Goal: Navigation & Orientation: Find specific page/section

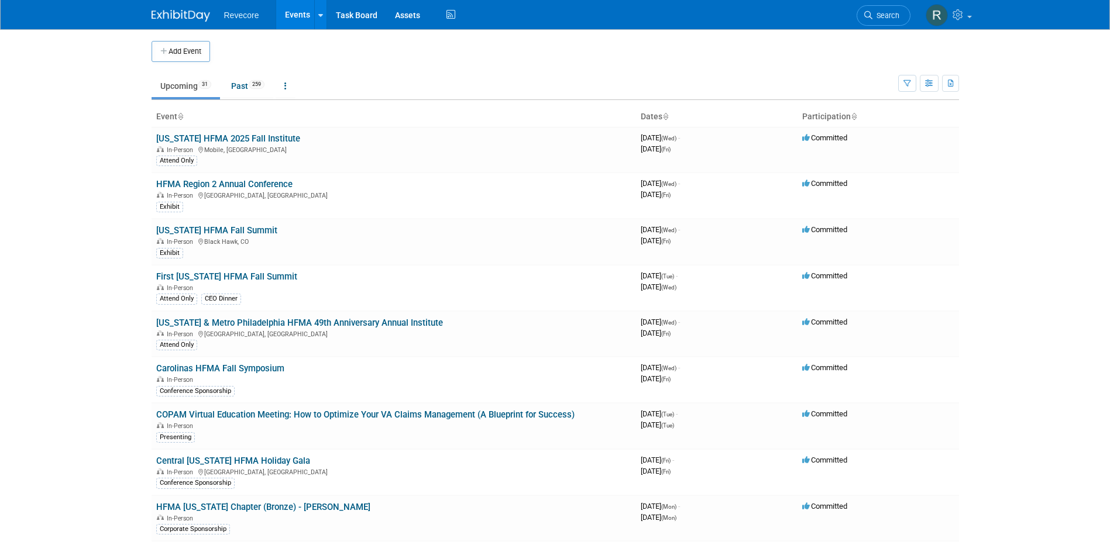
click at [129, 371] on body "Revecore Events Add Event Bulk Upload Events Shareable Event Boards Recently Vi…" at bounding box center [555, 272] width 1110 height 545
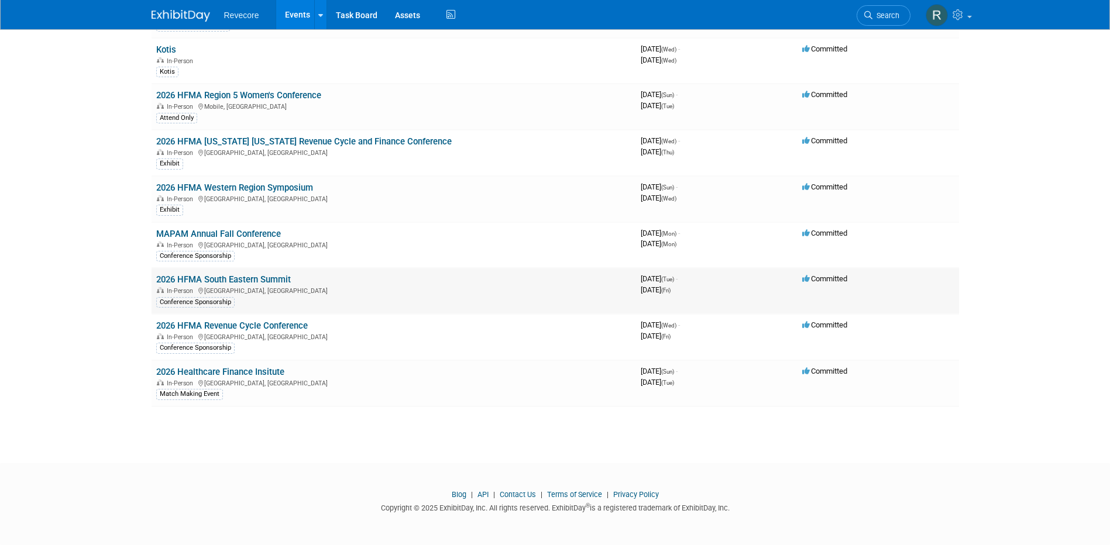
click at [253, 277] on link "2026 HFMA South Eastern Summit" at bounding box center [223, 279] width 135 height 11
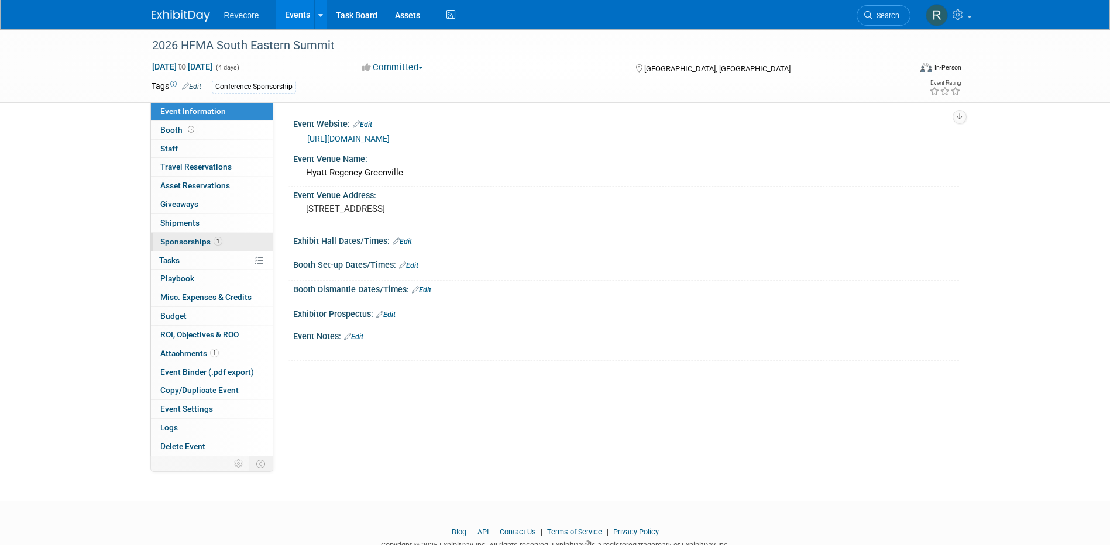
click at [213, 238] on span "Sponsorships 1" at bounding box center [191, 241] width 62 height 9
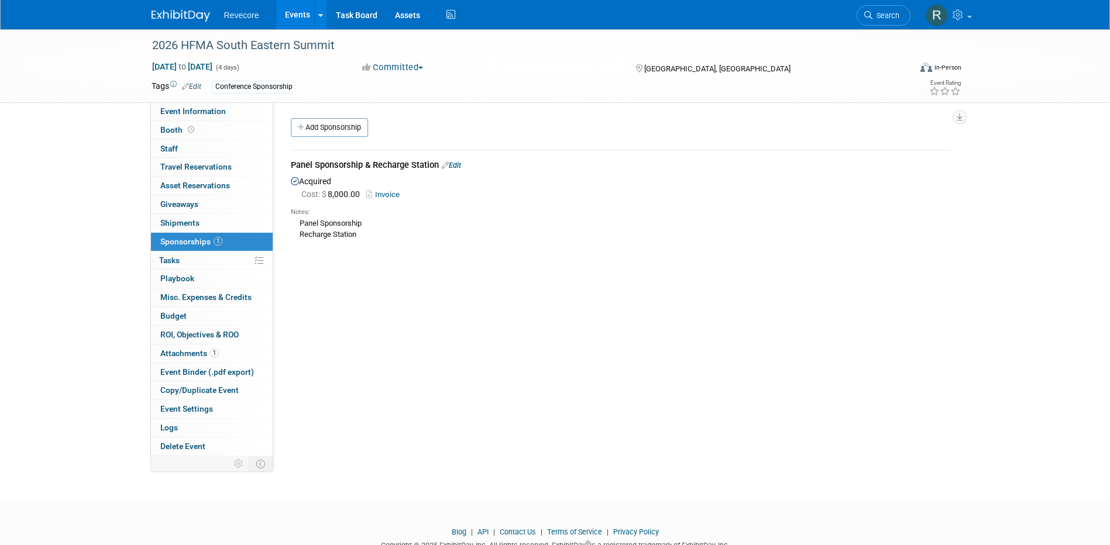
click at [44, 205] on div "2026 HFMA South Eastern Summit Feb 17, 2026 to Feb 20, 2026 (4 days) Feb 17, 20…" at bounding box center [555, 254] width 1110 height 451
click at [967, 389] on div "Event Information Event Info Booth Booth 0 Staff 0 Staff 0 Travel Reservations …" at bounding box center [555, 242] width 825 height 427
click at [380, 195] on link "Invoice" at bounding box center [385, 194] width 38 height 9
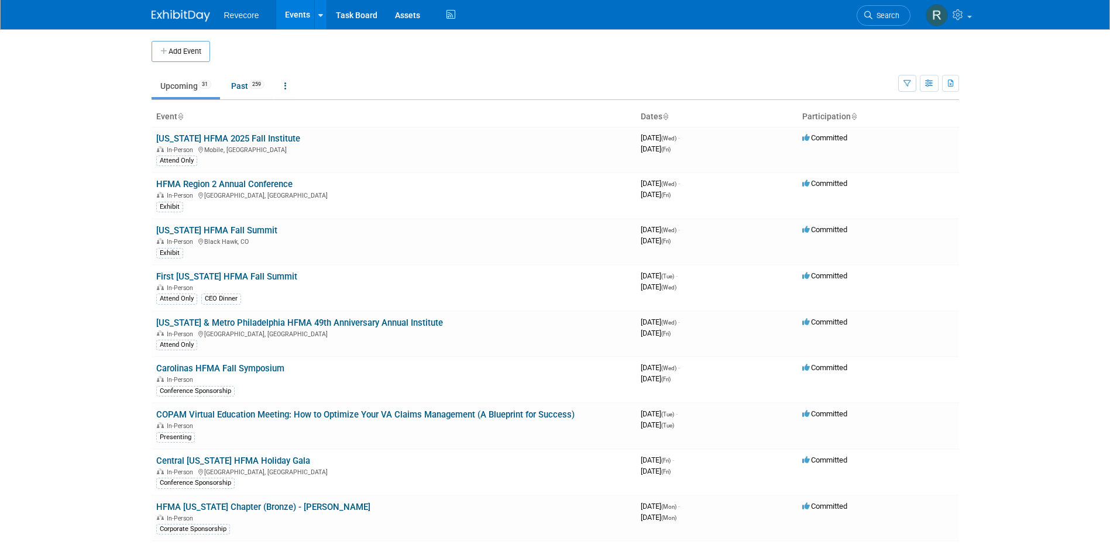
click at [293, 13] on link "Events" at bounding box center [297, 14] width 43 height 29
click at [974, 26] on link at bounding box center [947, 14] width 57 height 29
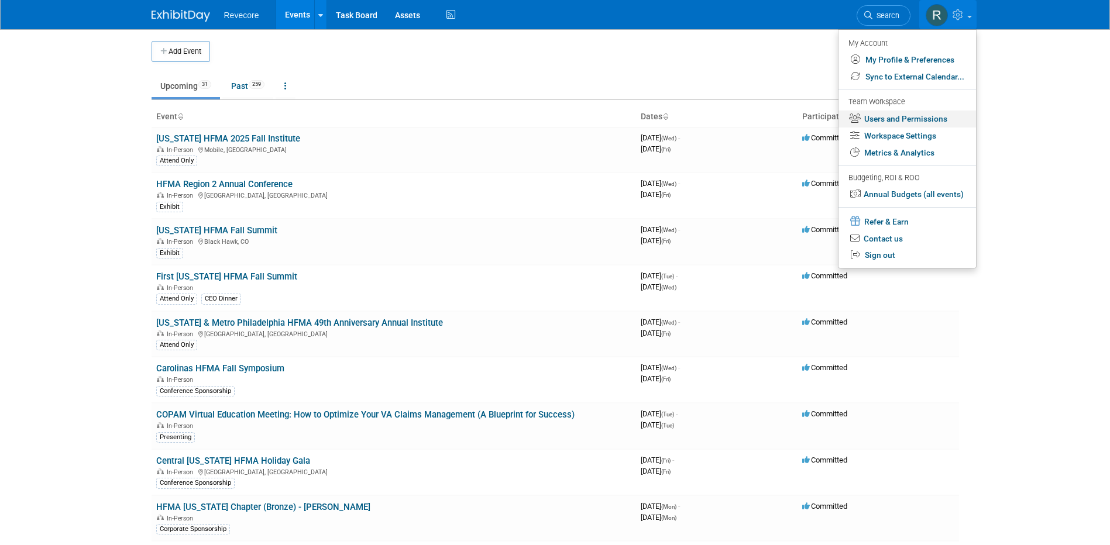
click at [941, 121] on link "Users and Permissions" at bounding box center [906, 119] width 137 height 17
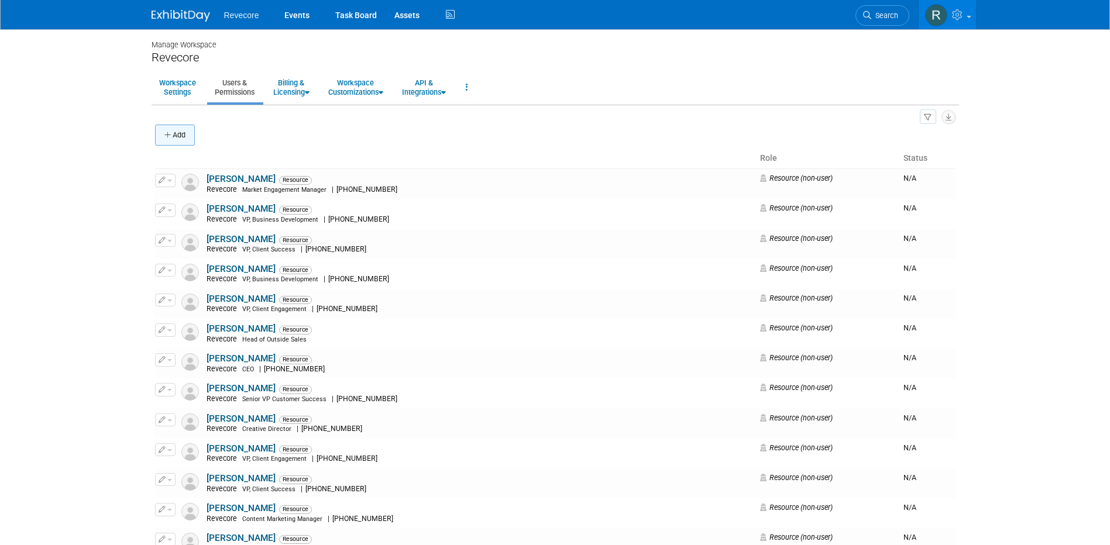
click at [174, 126] on button "Add" at bounding box center [175, 135] width 40 height 21
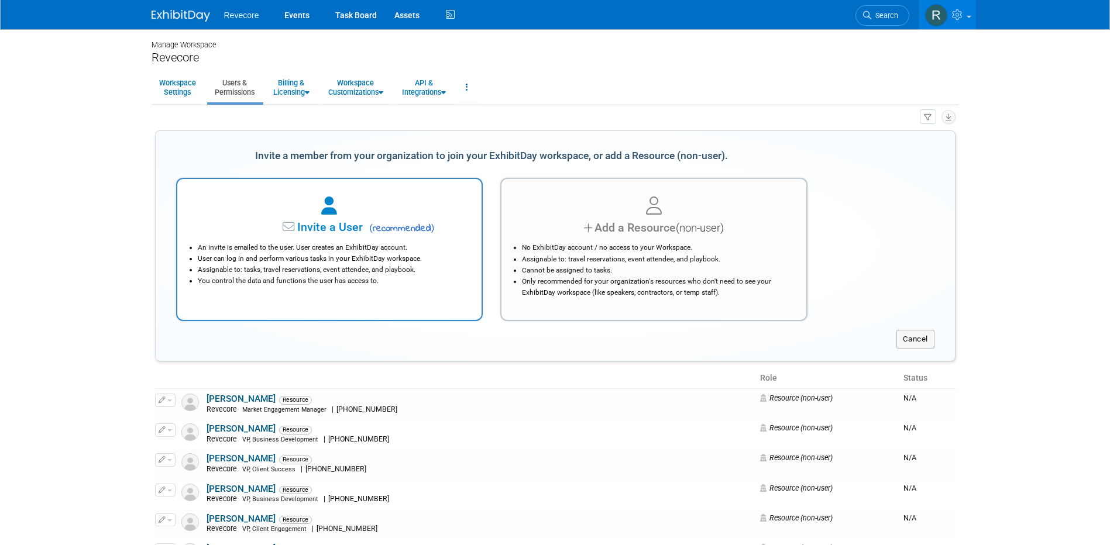
click at [295, 210] on div at bounding box center [330, 207] width 276 height 26
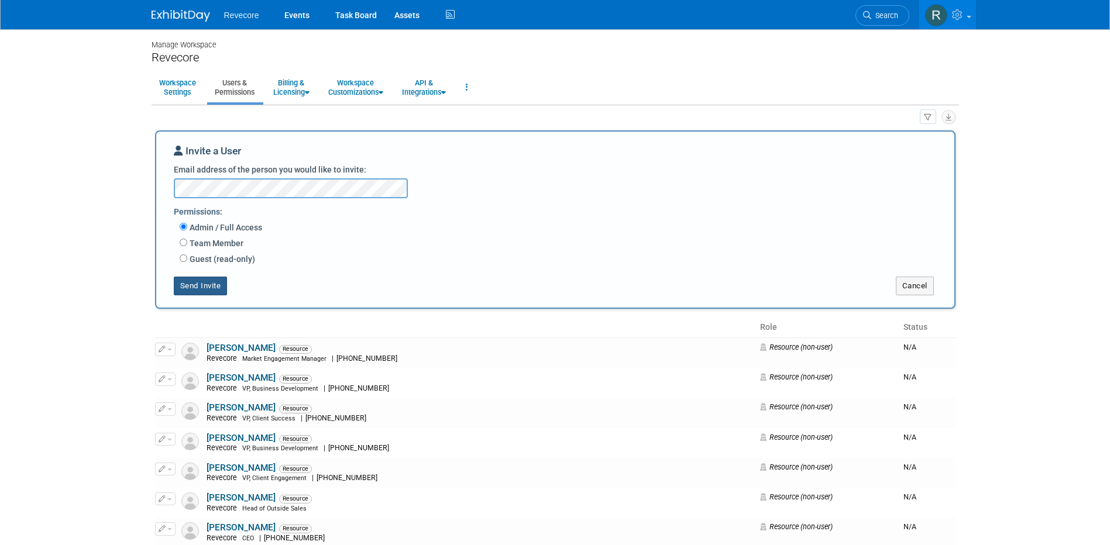
click at [215, 283] on button "Send Invite" at bounding box center [201, 286] width 54 height 19
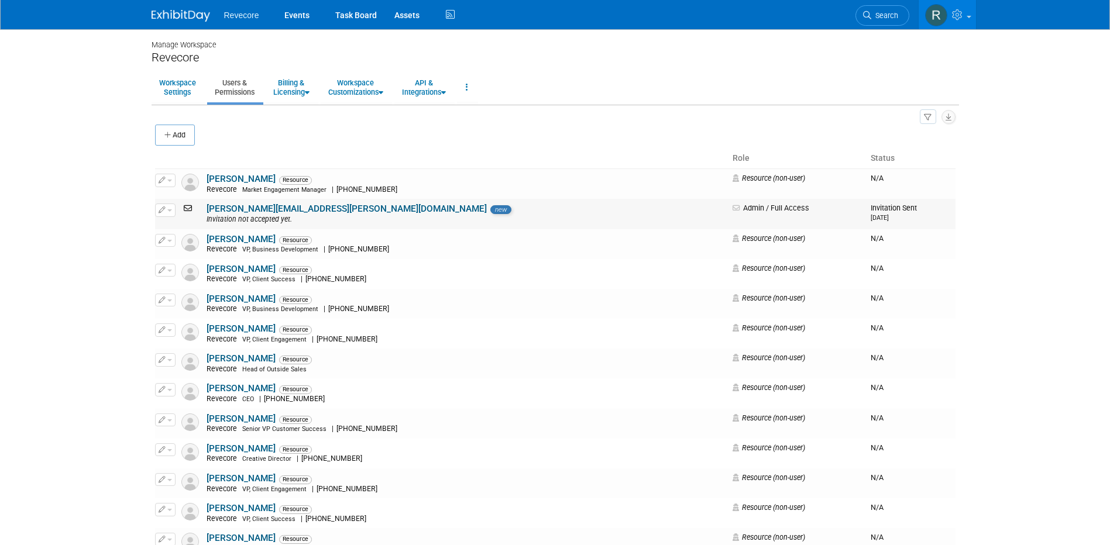
click at [490, 208] on span "new" at bounding box center [500, 209] width 21 height 9
click at [758, 216] on td "Admin / Full Access" at bounding box center [797, 214] width 138 height 30
click at [260, 208] on link "angela.troccoli@revecore.com" at bounding box center [347, 209] width 280 height 11
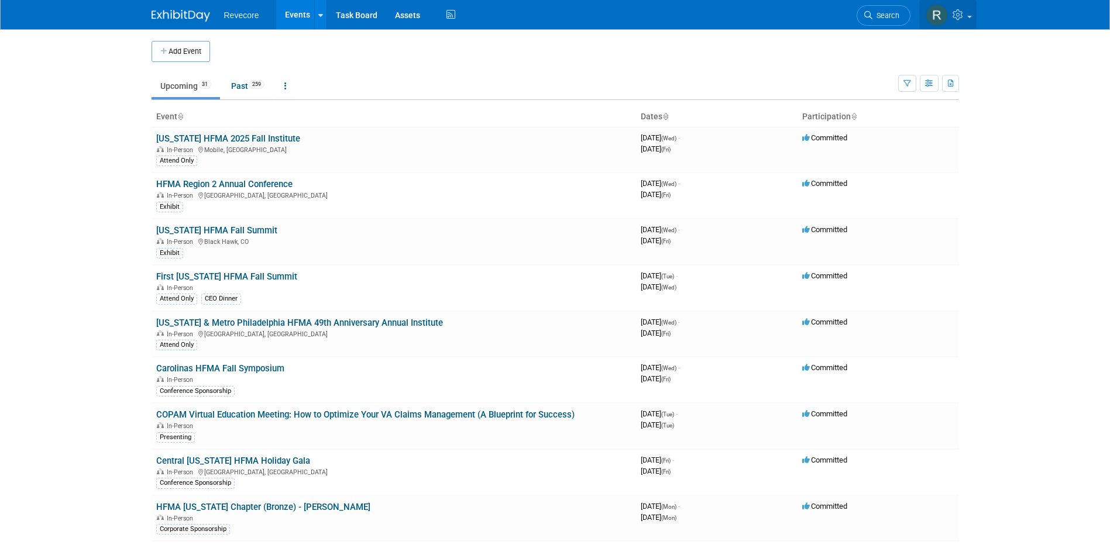
click at [961, 22] on link at bounding box center [947, 14] width 57 height 29
click at [234, 94] on link "Past 259" at bounding box center [247, 86] width 51 height 22
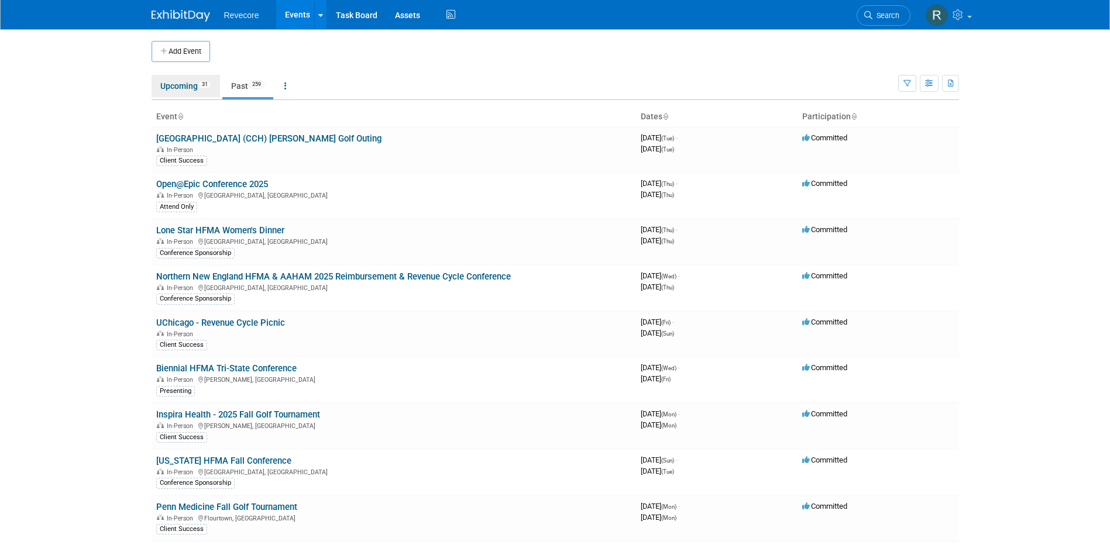
click at [168, 80] on link "Upcoming 31" at bounding box center [186, 86] width 68 height 22
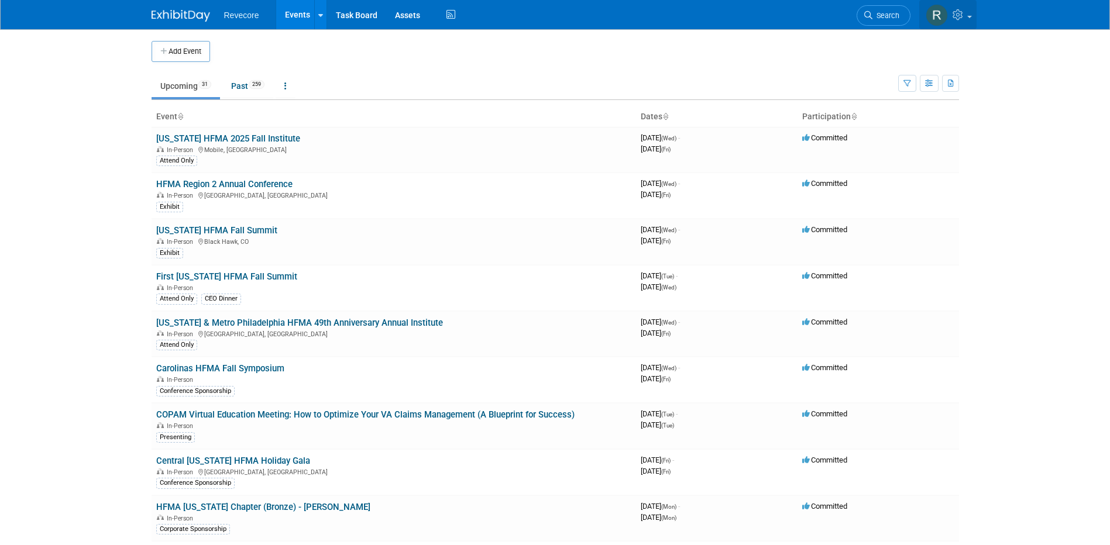
click at [953, 19] on icon at bounding box center [959, 14] width 13 height 11
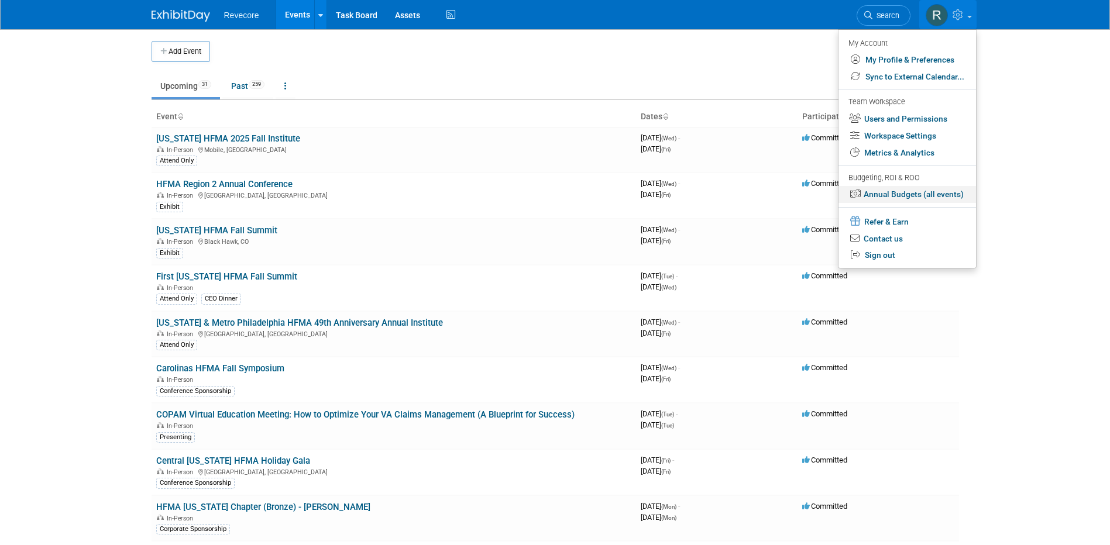
click at [926, 191] on link "Annual Budgets (all events)" at bounding box center [906, 194] width 137 height 17
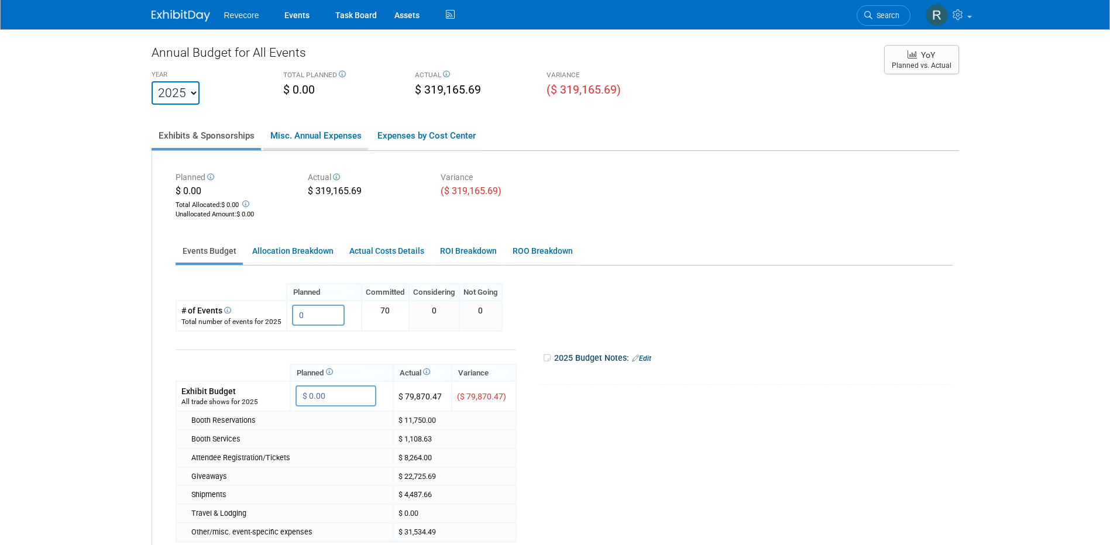
click at [336, 132] on link "Misc. Annual Expenses" at bounding box center [315, 135] width 105 height 25
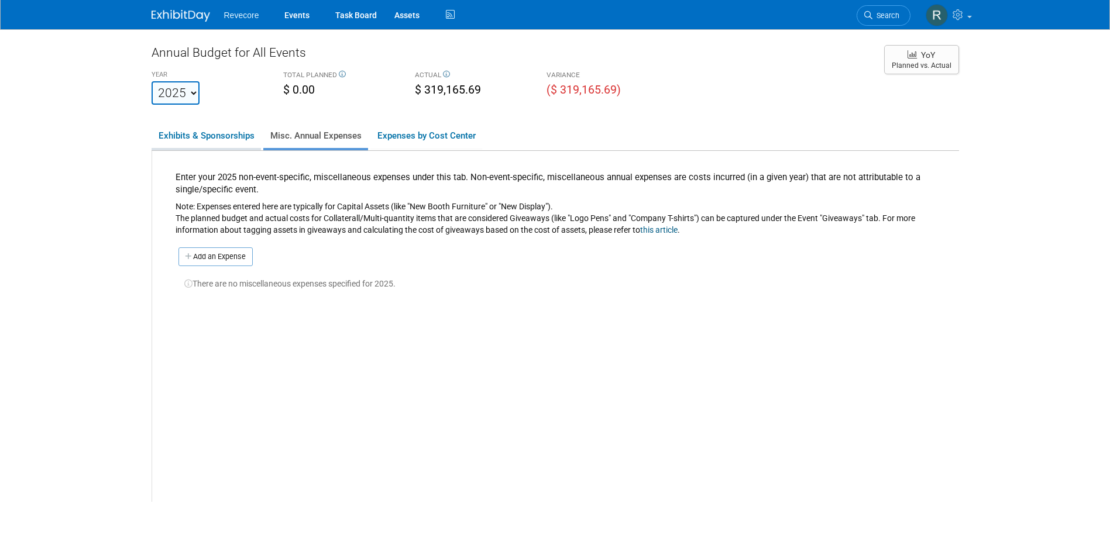
click at [173, 133] on link "Exhibits & Sponsorships" at bounding box center [206, 135] width 109 height 25
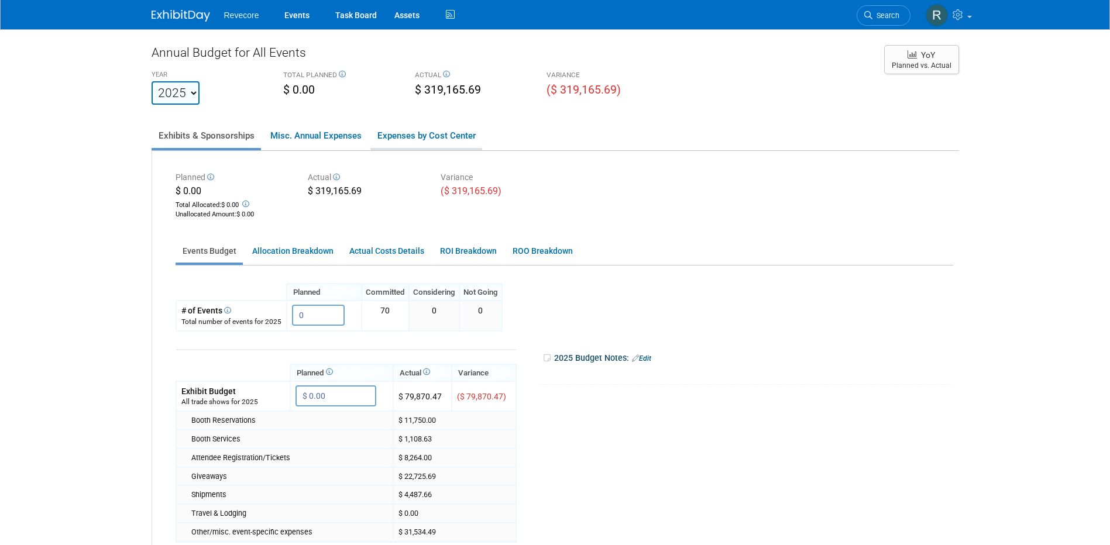
click at [464, 137] on link "Expenses by Cost Center" at bounding box center [426, 135] width 112 height 25
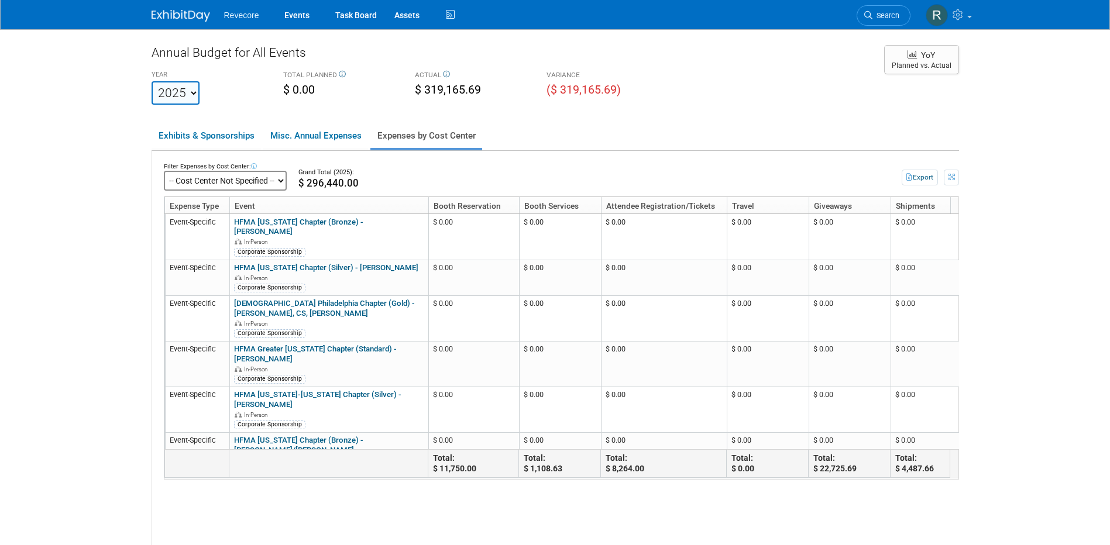
click at [163, 90] on select "2020 2021 2022 2023 2024 2025 2026 2027 2028 2029 2030 2031" at bounding box center [176, 92] width 48 height 23
click at [152, 81] on select "2020 2021 2022 2023 2024 2025 2026 2027 2028 2029 2030 2031" at bounding box center [176, 92] width 48 height 23
click at [298, 21] on link "Events" at bounding box center [297, 14] width 43 height 29
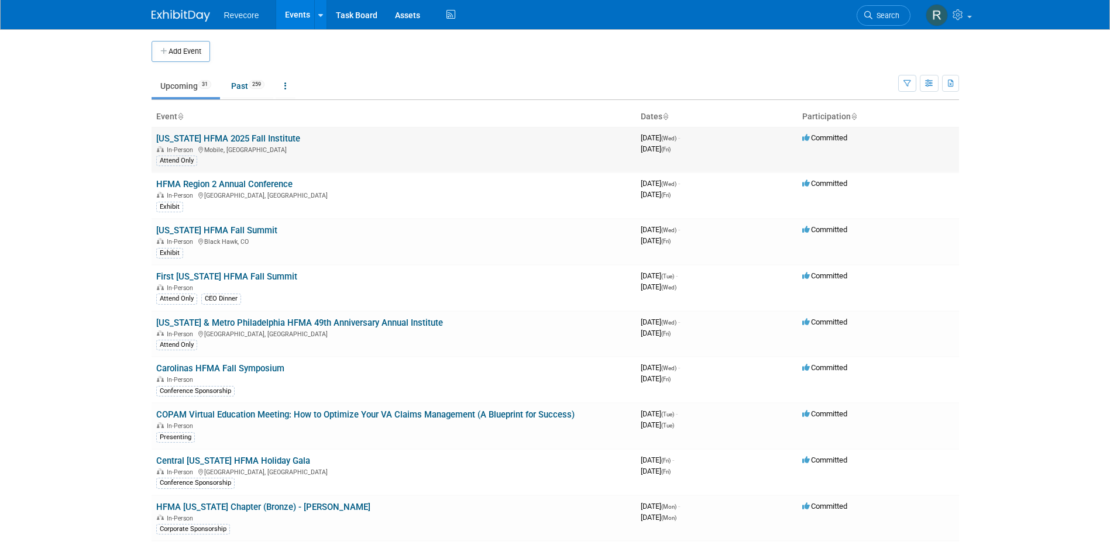
click at [219, 139] on link "[US_STATE] HFMA 2025 Fall Institute" at bounding box center [228, 138] width 144 height 11
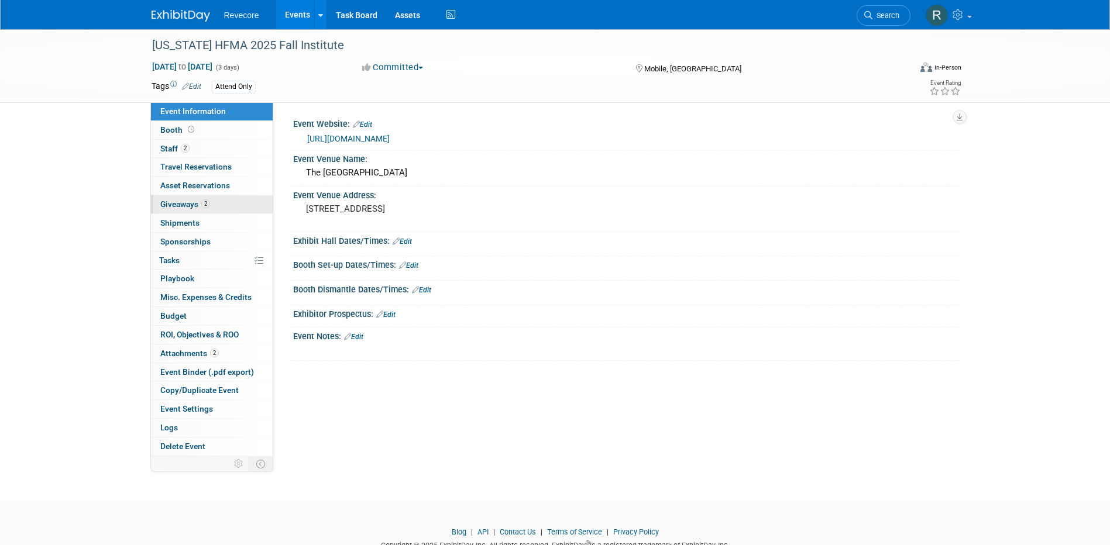
click at [221, 198] on link "2 Giveaways 2" at bounding box center [212, 204] width 122 height 18
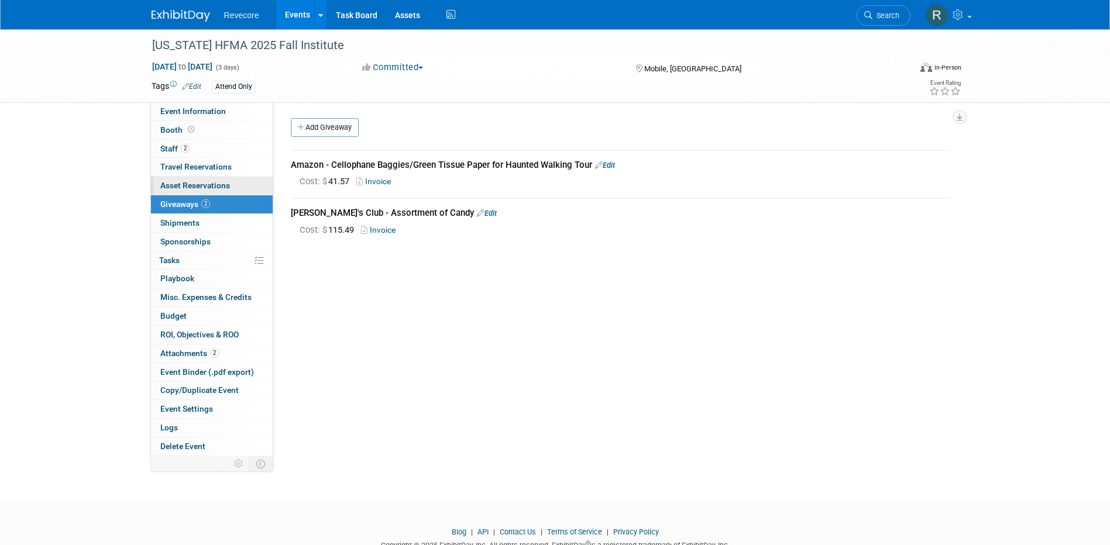
click at [223, 185] on span "Asset Reservations 0" at bounding box center [195, 185] width 70 height 9
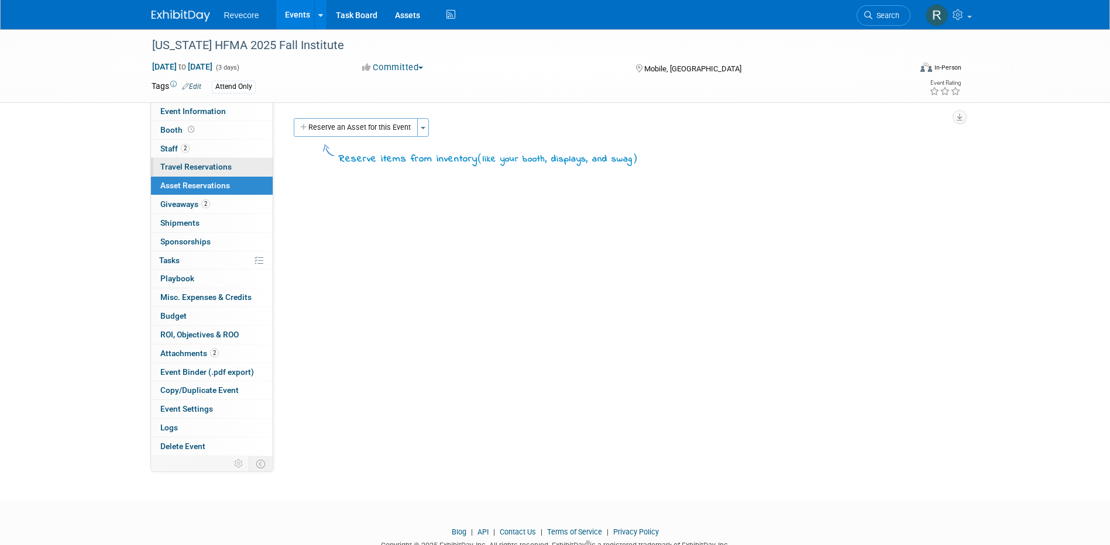
click at [232, 167] on link "0 Travel Reservations 0" at bounding box center [212, 167] width 122 height 18
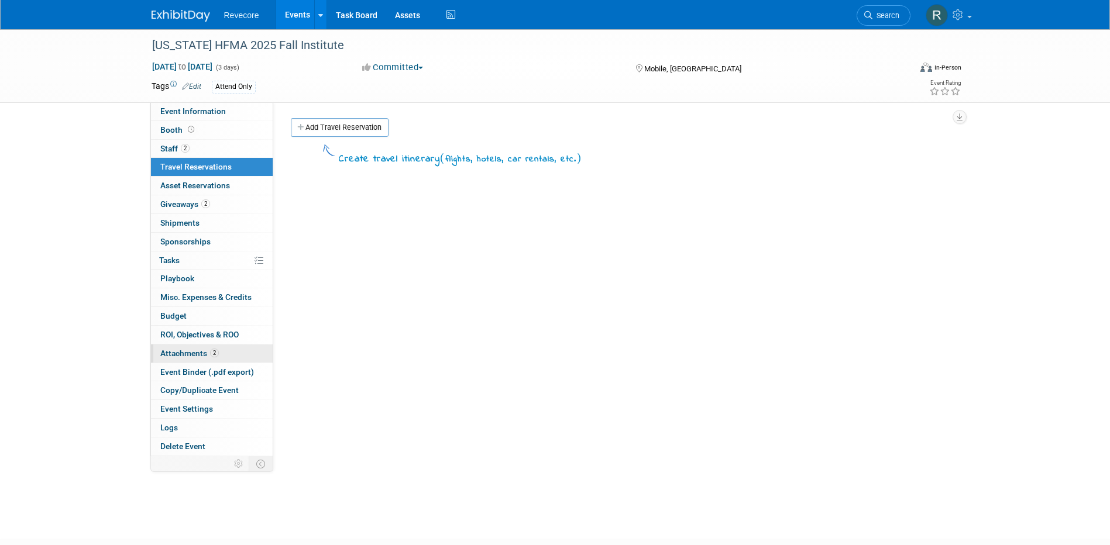
click at [215, 346] on link "2 Attachments 2" at bounding box center [212, 354] width 122 height 18
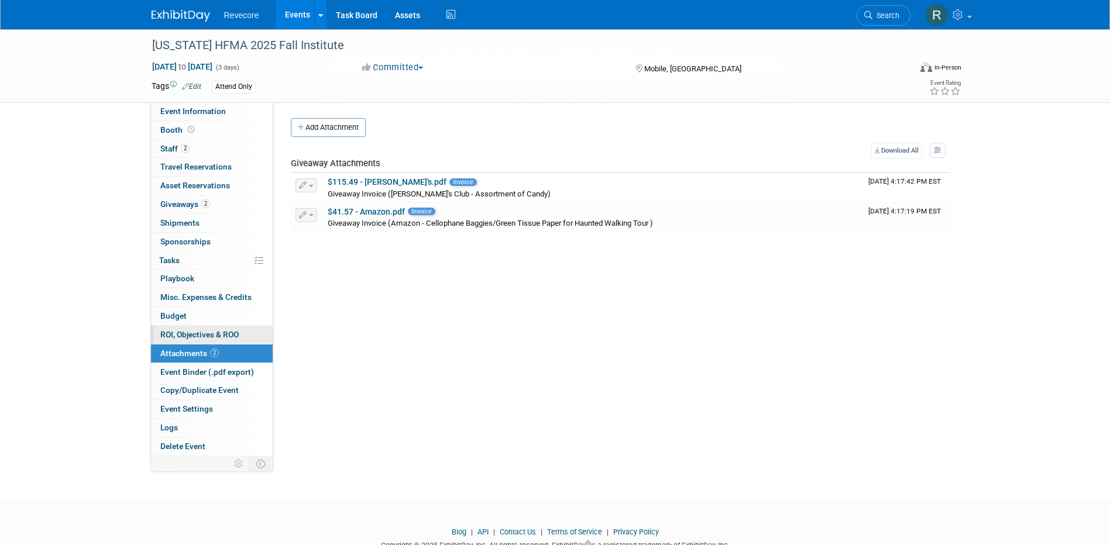
click at [232, 331] on span "ROI, Objectives & ROO 0" at bounding box center [199, 334] width 78 height 9
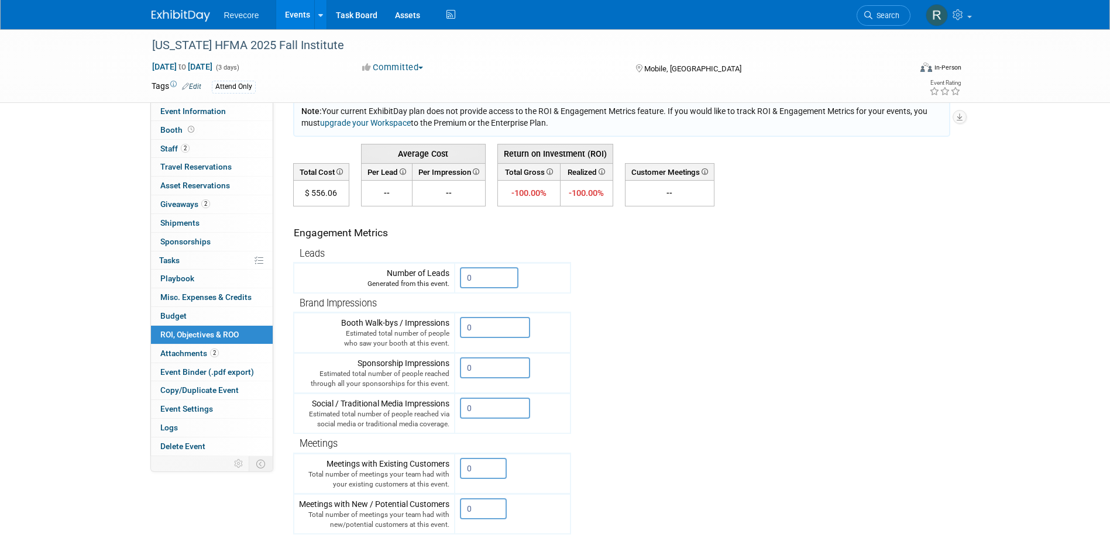
scroll to position [59, 0]
click at [301, 23] on link "Events" at bounding box center [297, 14] width 43 height 29
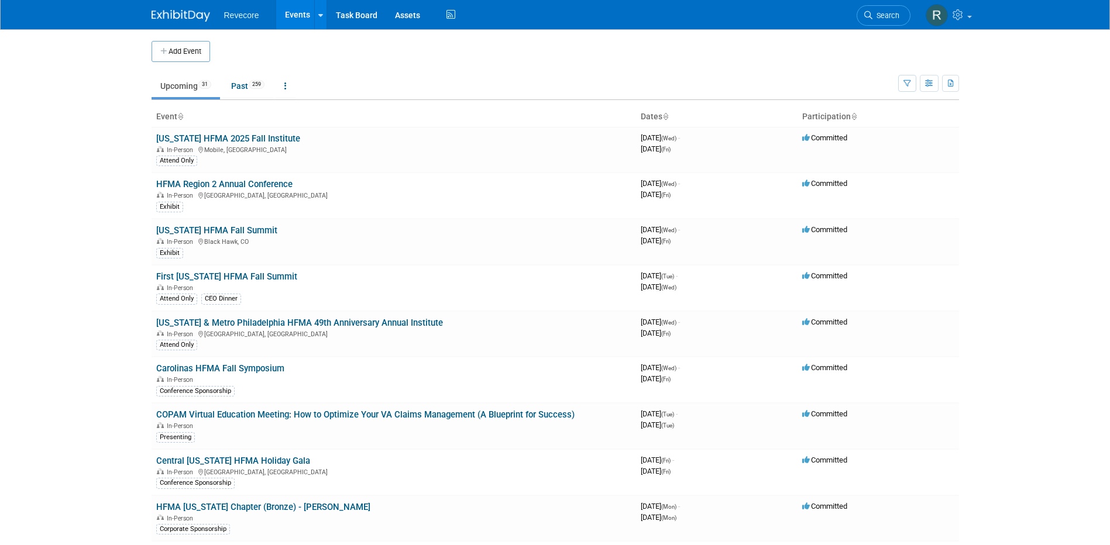
click at [297, 12] on link "Events" at bounding box center [297, 14] width 43 height 29
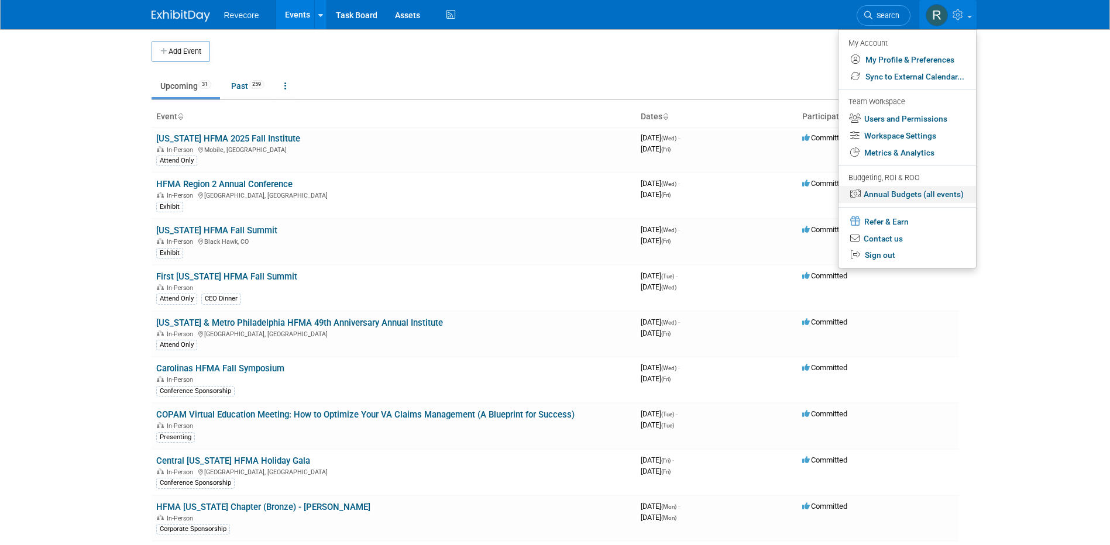
click at [939, 192] on link "Annual Budgets (all events)" at bounding box center [906, 194] width 137 height 17
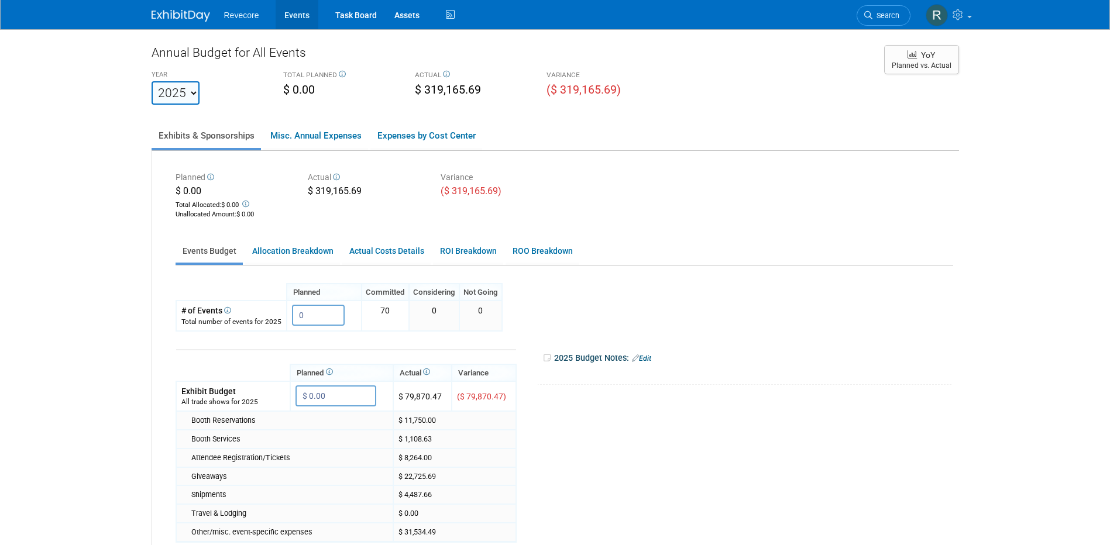
drag, startPoint x: 291, startPoint y: 21, endPoint x: 278, endPoint y: 4, distance: 20.9
click at [291, 21] on link "Events" at bounding box center [297, 14] width 43 height 29
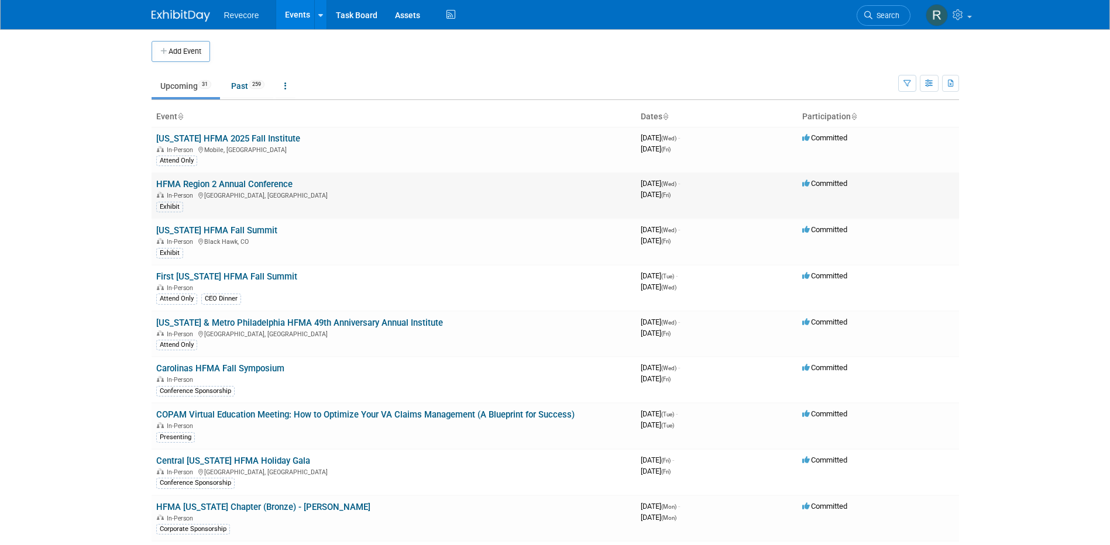
click at [269, 185] on link "HFMA Region 2 Annual Conference" at bounding box center [224, 184] width 136 height 11
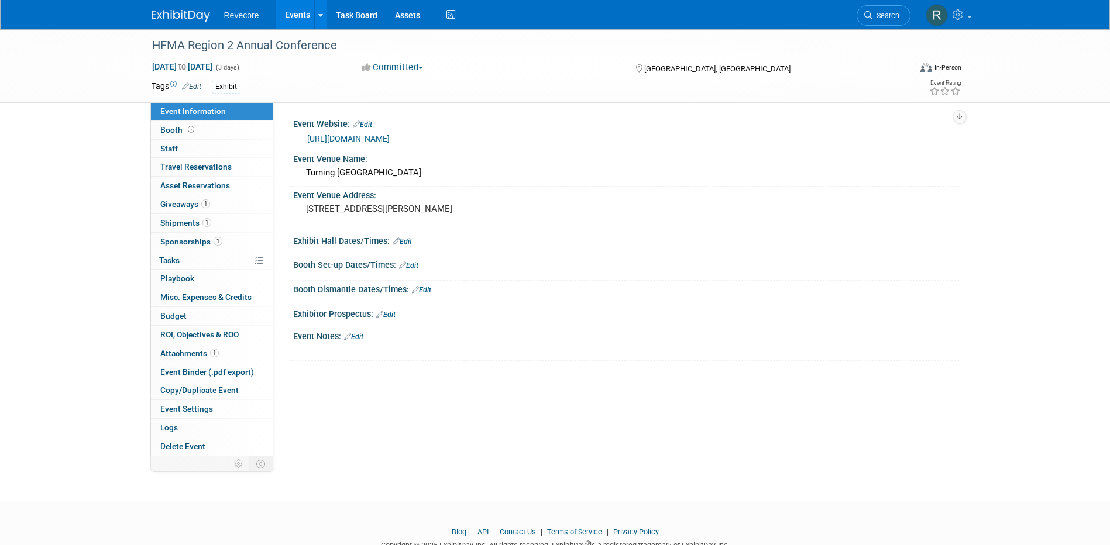
click at [386, 134] on link "https://www.hfma.org/chapters/region-2/" at bounding box center [348, 138] width 82 height 9
click at [294, 18] on link "Events" at bounding box center [297, 14] width 43 height 29
